Goal: Task Accomplishment & Management: Complete application form

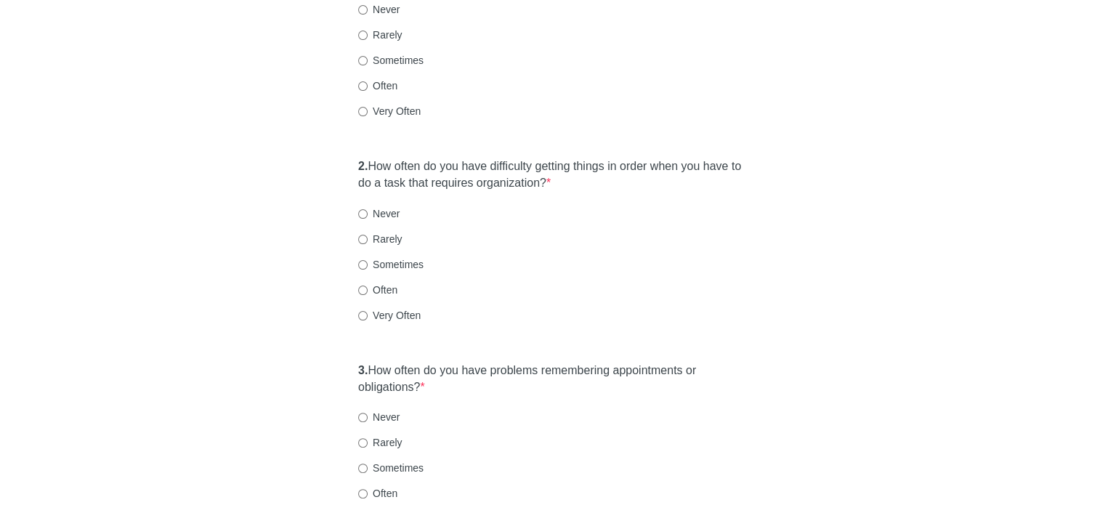
scroll to position [291, 0]
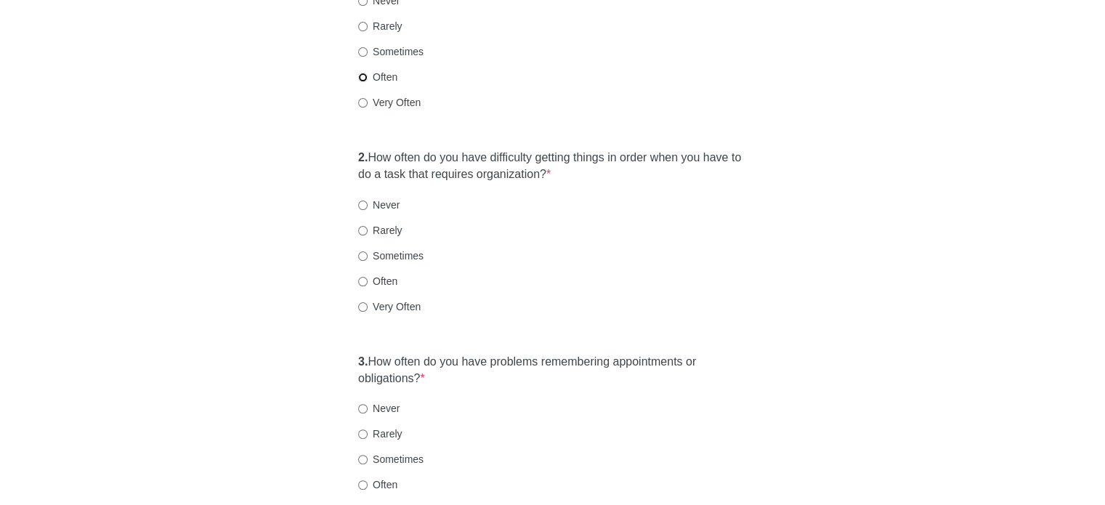
click at [363, 73] on input "Often" at bounding box center [362, 77] width 9 height 9
radio input "true"
click at [363, 277] on input "Often" at bounding box center [362, 281] width 9 height 9
radio input "true"
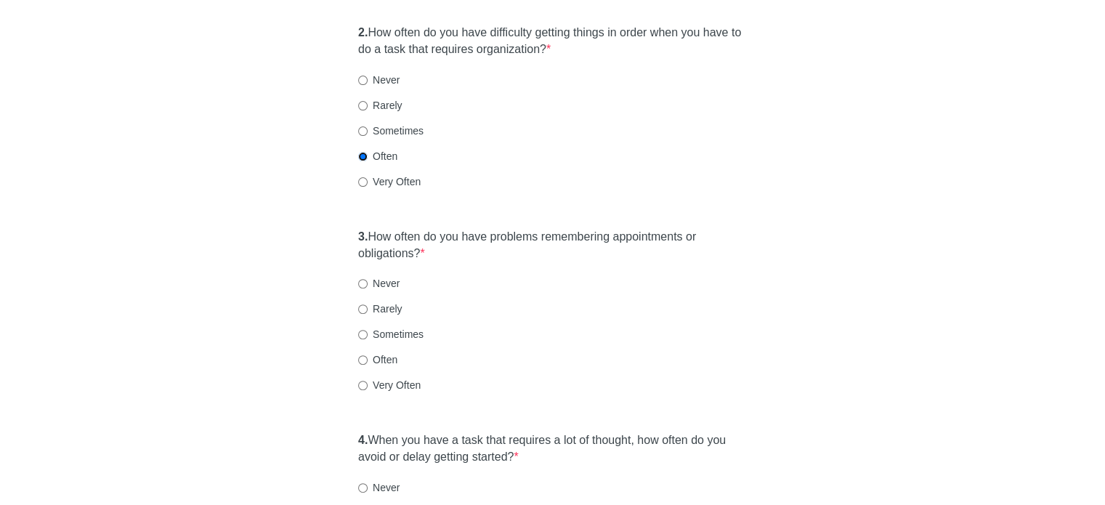
scroll to position [436, 0]
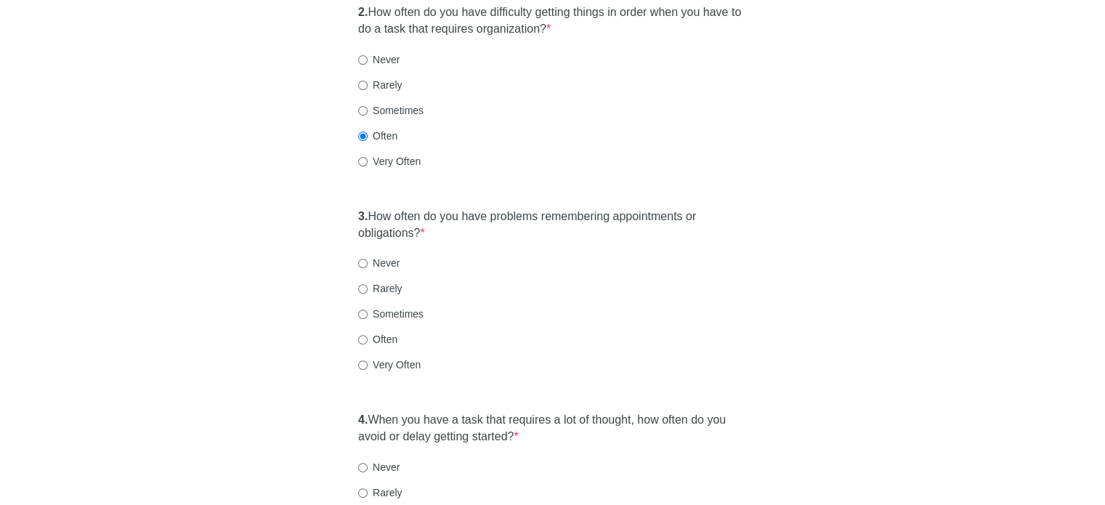
click at [368, 307] on label "Sometimes" at bounding box center [390, 314] width 65 height 15
click at [368, 310] on input "Sometimes" at bounding box center [362, 314] width 9 height 9
radio input "true"
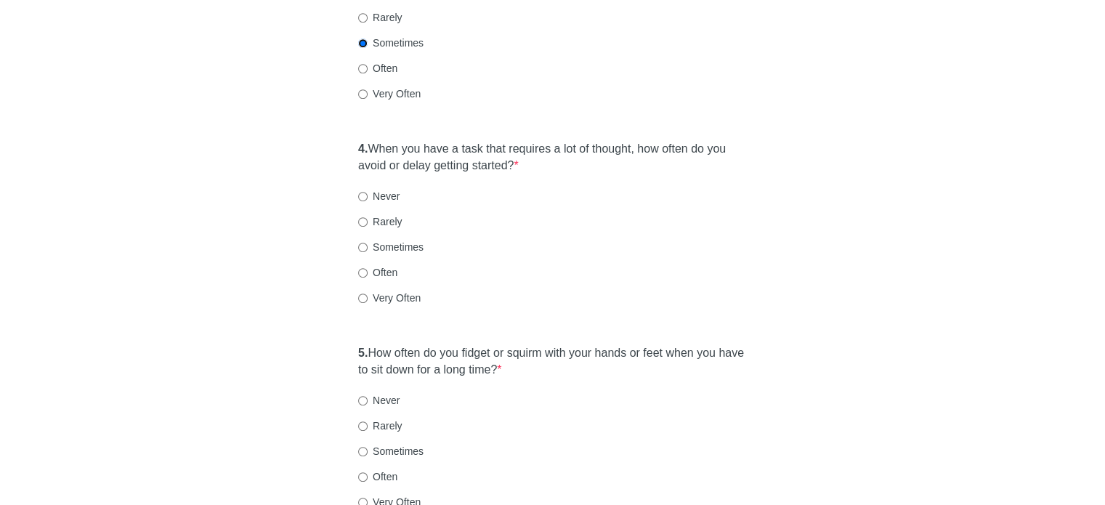
scroll to position [727, 0]
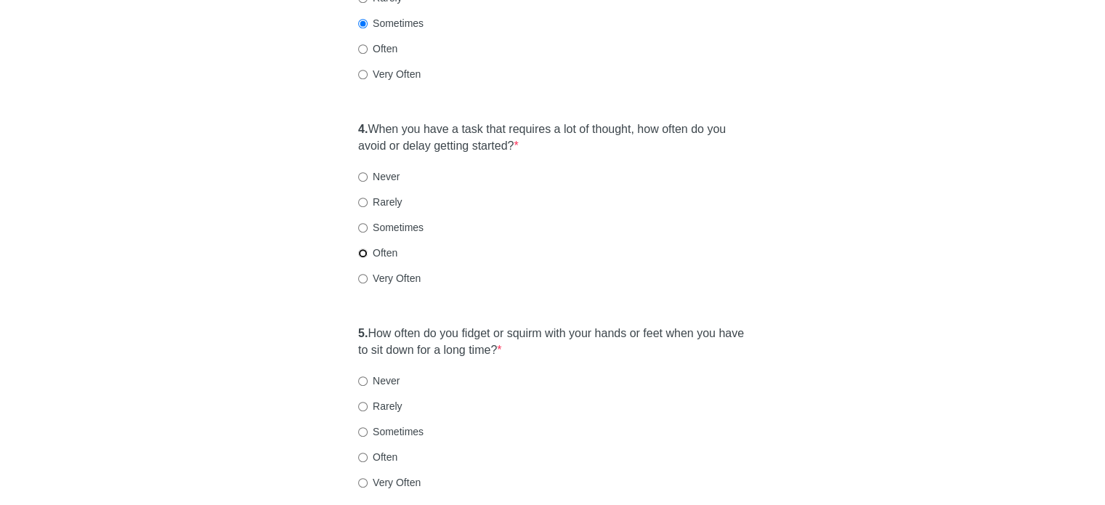
click at [363, 249] on input "Often" at bounding box center [362, 253] width 9 height 9
radio input "true"
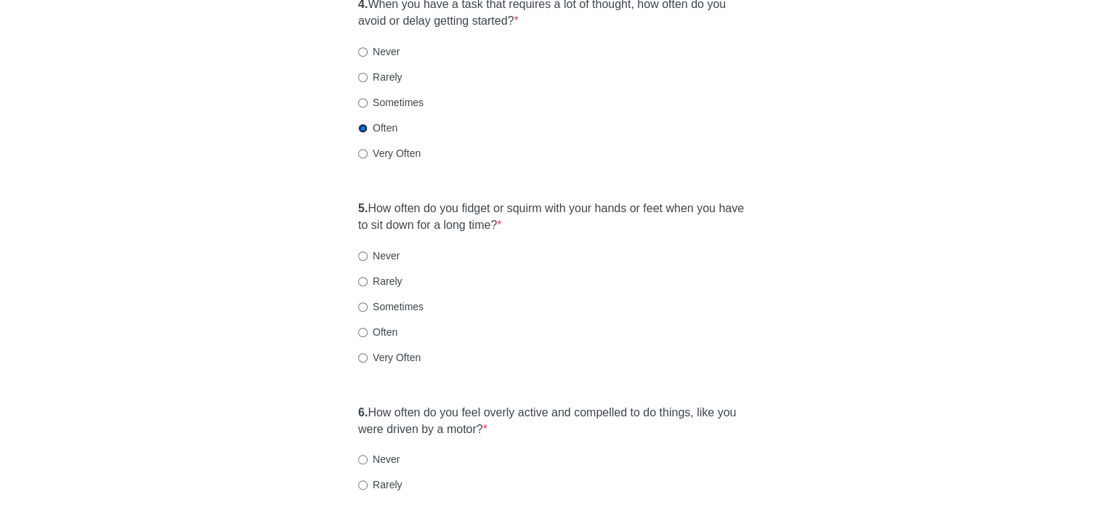
scroll to position [872, 0]
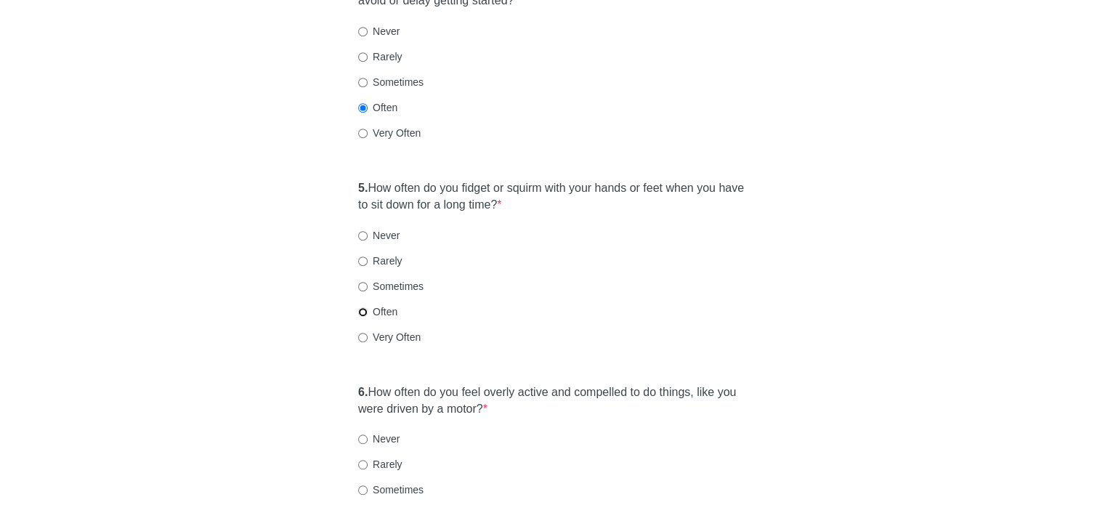
click at [363, 307] on input "Often" at bounding box center [362, 311] width 9 height 9
radio input "true"
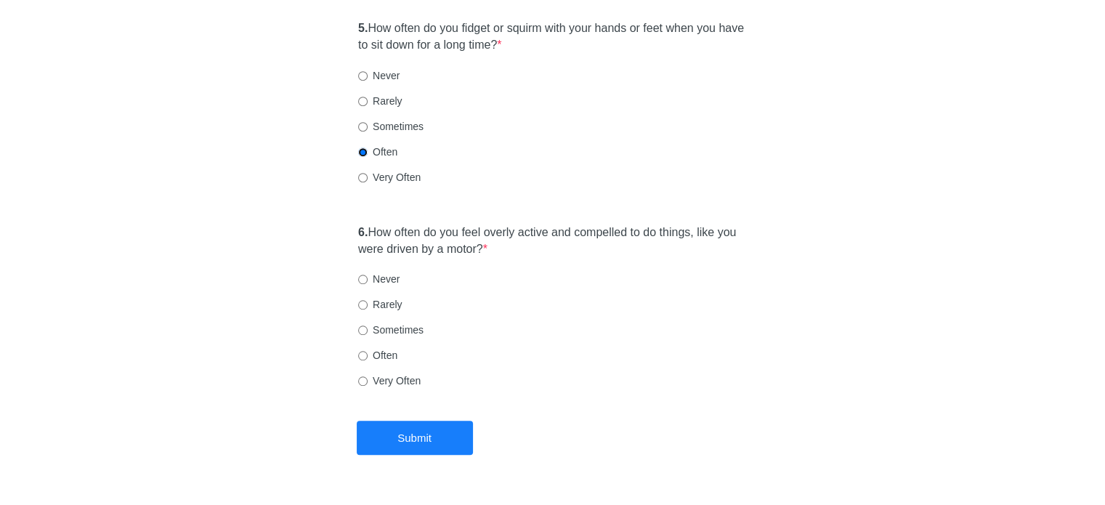
scroll to position [1041, 0]
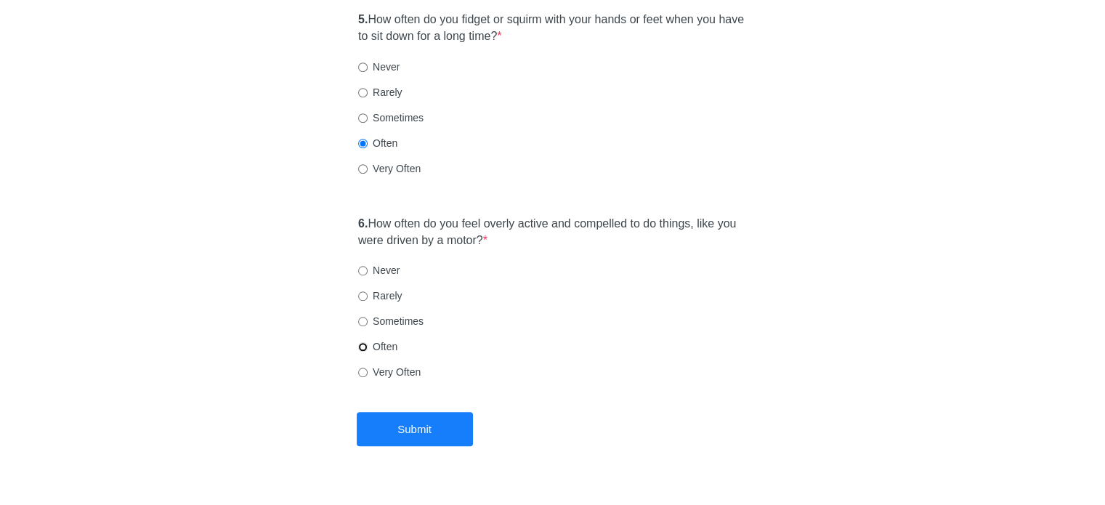
click at [361, 342] on input "Often" at bounding box center [362, 346] width 9 height 9
radio input "true"
click at [401, 412] on button "Submit" at bounding box center [415, 429] width 116 height 34
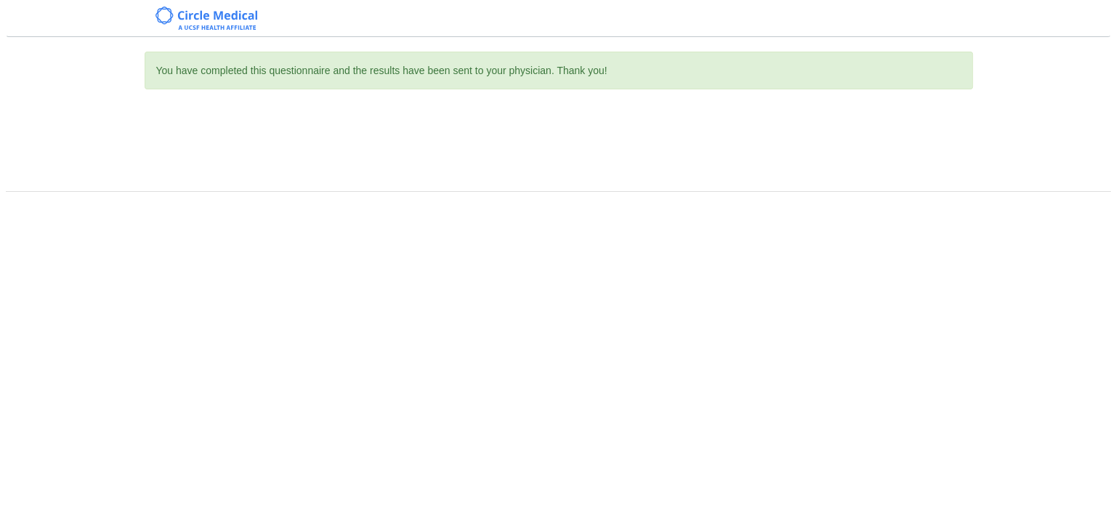
scroll to position [0, 0]
